Goal: Check status: Check status

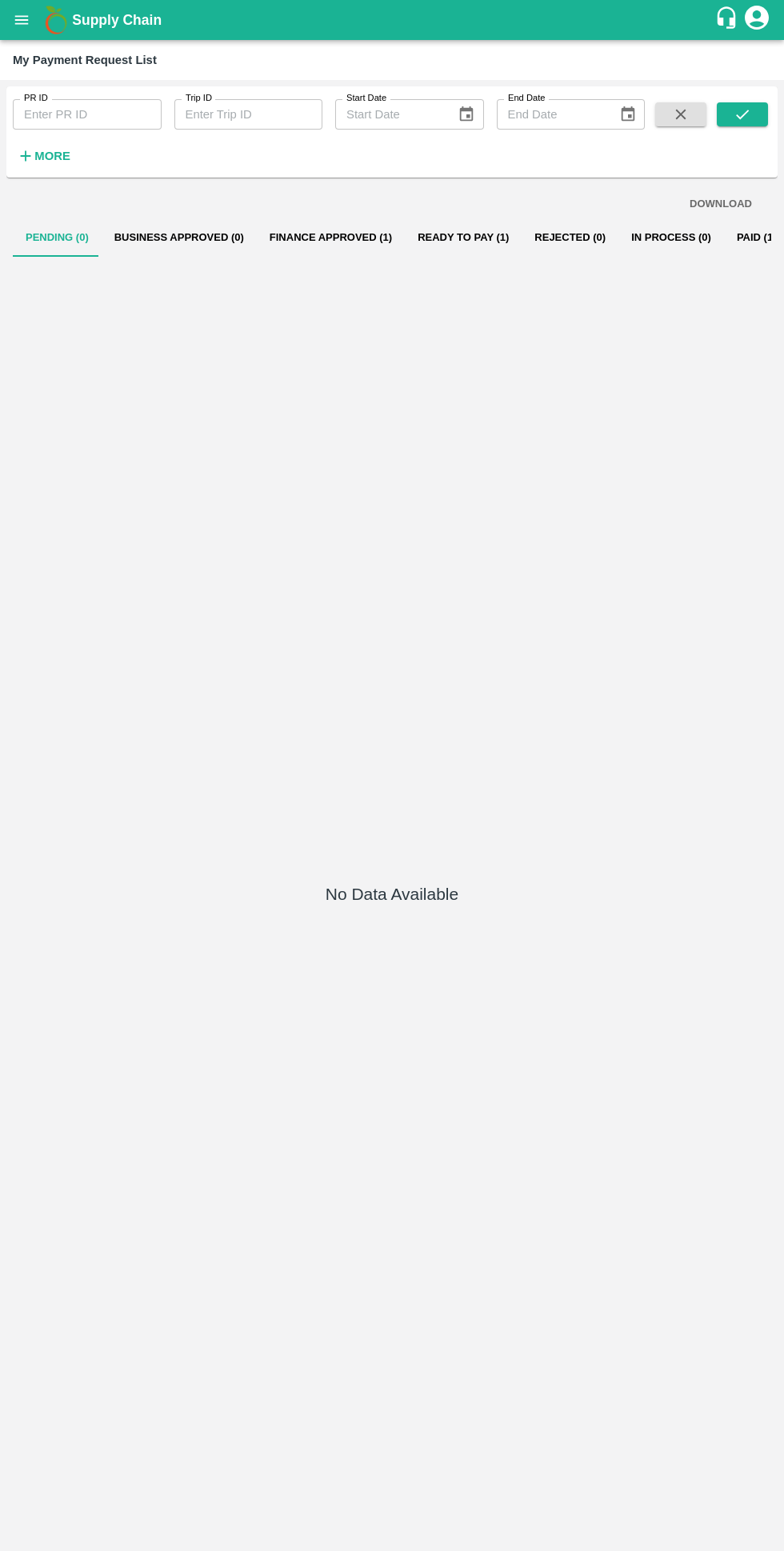
click at [431, 238] on button "Ready To Pay (1)" at bounding box center [463, 237] width 116 height 39
click at [426, 237] on button "Ready To Pay (1)" at bounding box center [463, 237] width 116 height 39
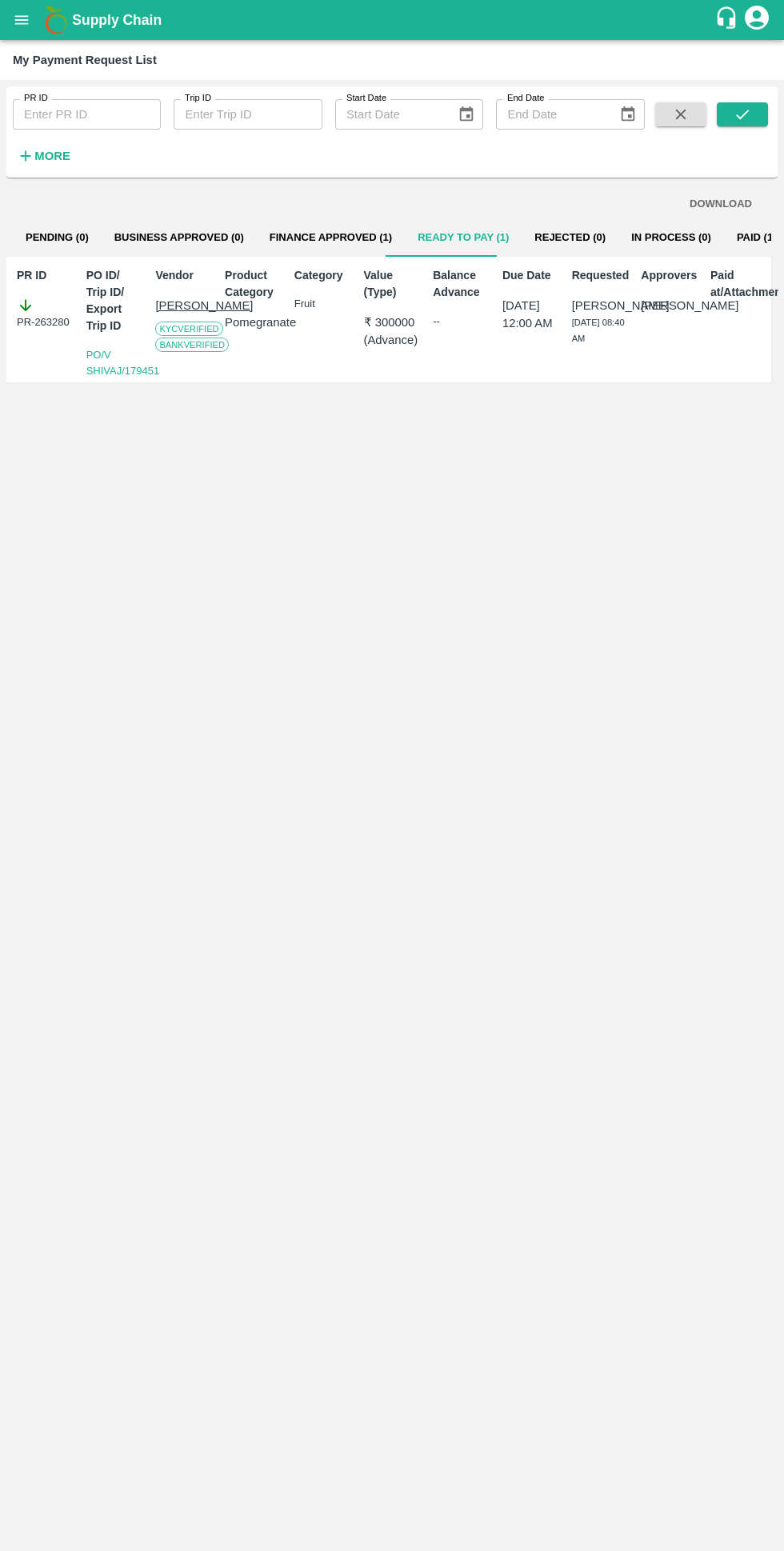
click at [59, 231] on button "Pending (0)" at bounding box center [57, 237] width 89 height 39
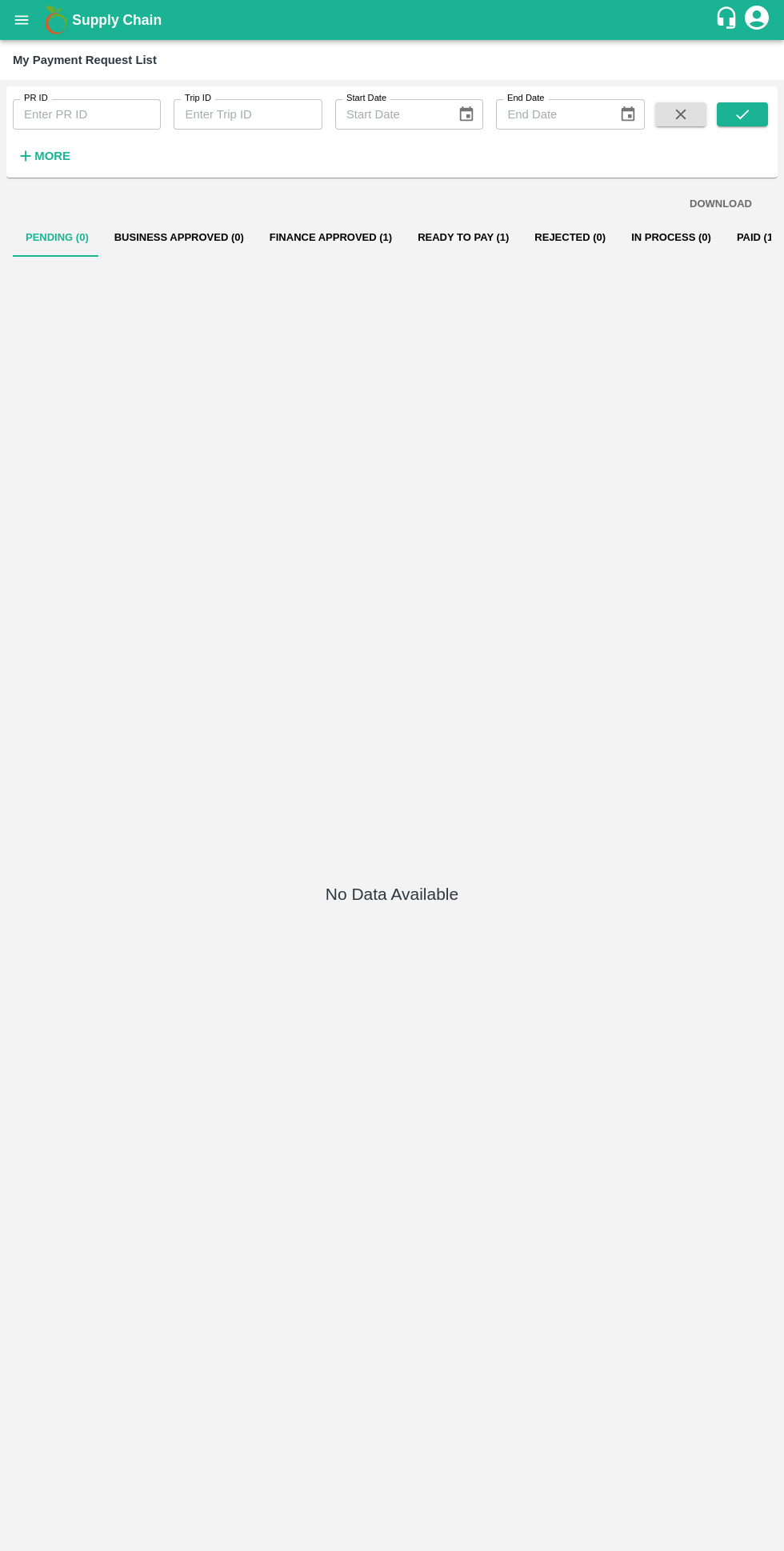
click at [181, 237] on button "Business Approved (0)" at bounding box center [179, 237] width 155 height 39
click at [290, 237] on button "Finance Approved (1)" at bounding box center [330, 237] width 148 height 39
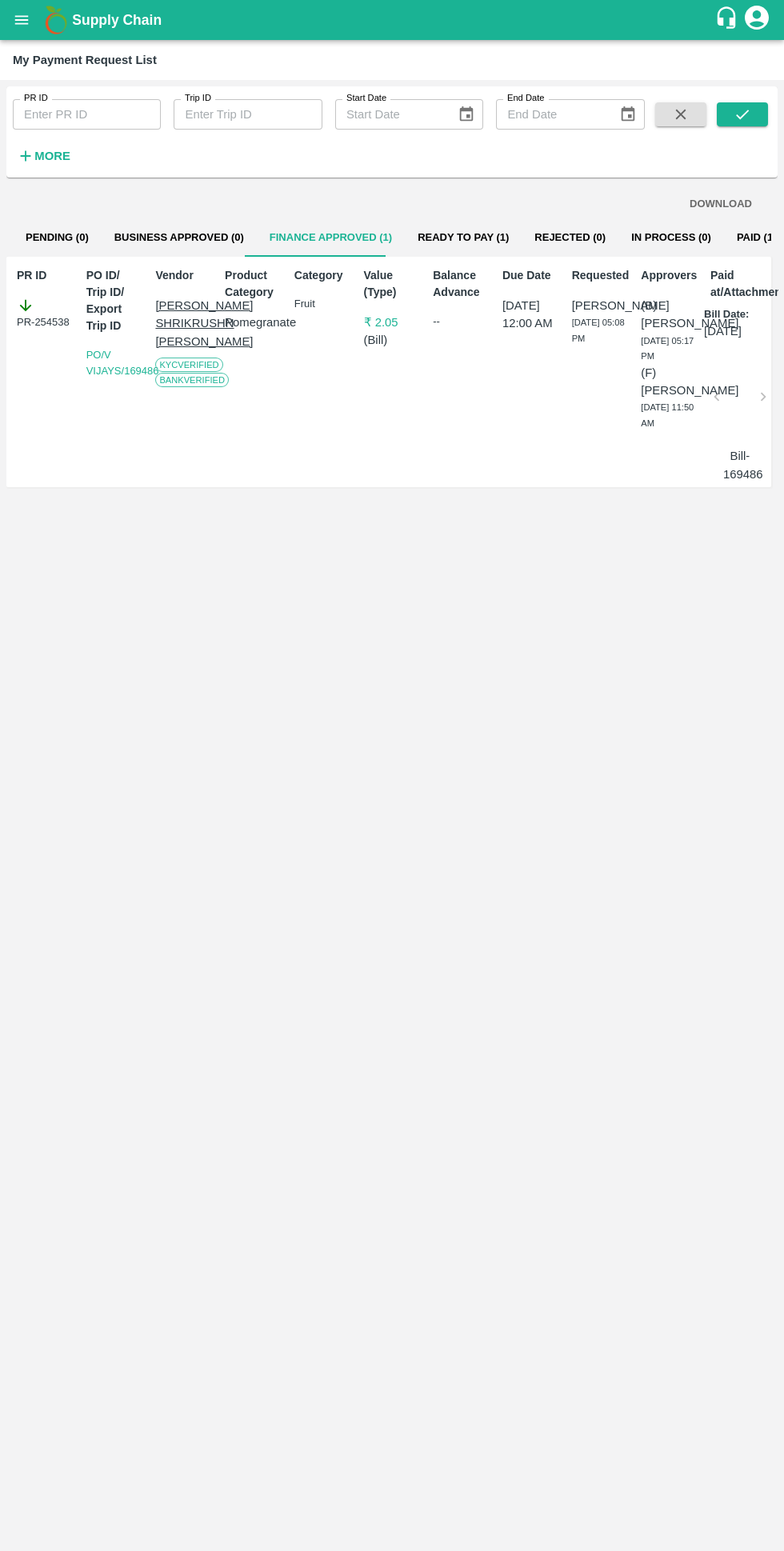
click at [422, 224] on button "Ready To Pay (1)" at bounding box center [463, 237] width 116 height 39
